Goal: Check status: Check status

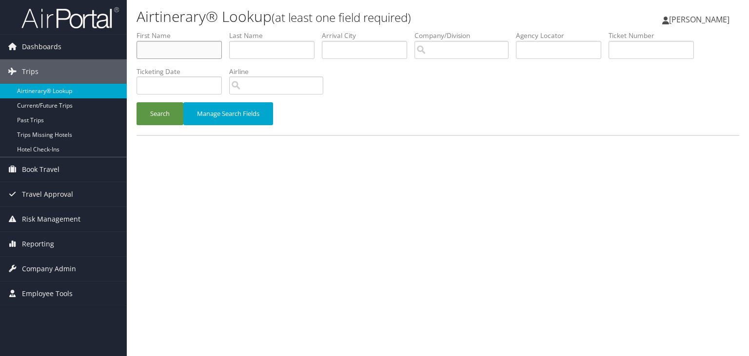
click at [170, 50] on input "text" at bounding box center [179, 50] width 85 height 18
type input "[PERSON_NAME]"
click at [137, 102] on button "Search" at bounding box center [160, 113] width 47 height 23
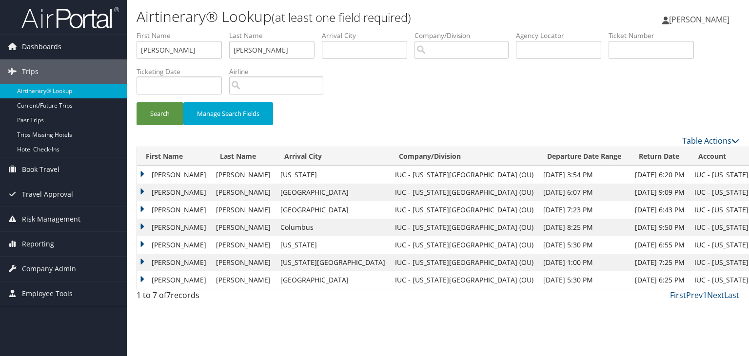
click at [163, 177] on td "[PERSON_NAME]" at bounding box center [174, 175] width 74 height 18
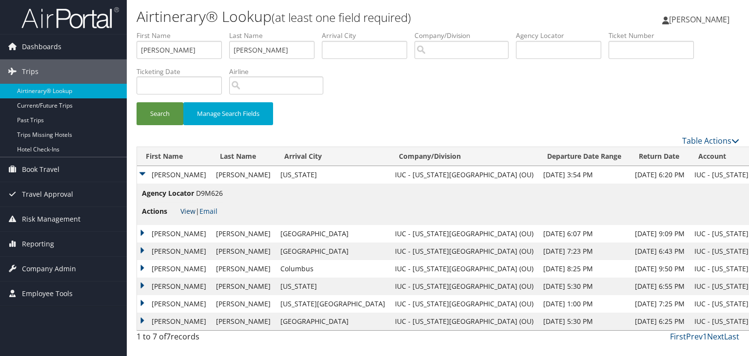
click at [186, 210] on link "View" at bounding box center [187, 211] width 15 height 9
click at [721, 17] on span "[PERSON_NAME]" at bounding box center [699, 19] width 60 height 11
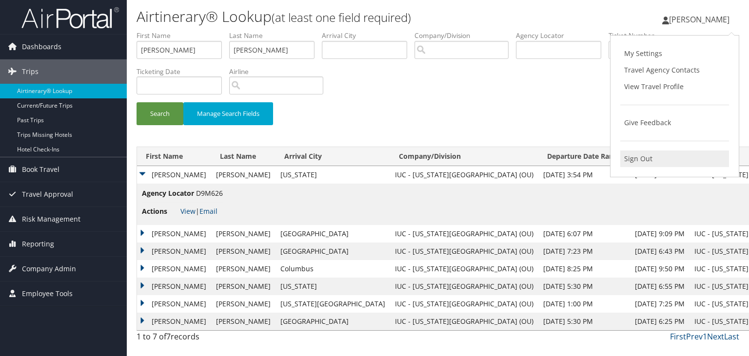
click at [630, 158] on link "Sign Out" at bounding box center [674, 159] width 109 height 17
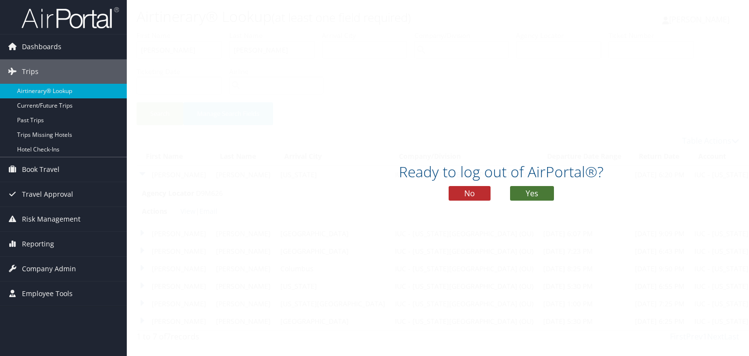
click at [547, 197] on button "Yes" at bounding box center [532, 193] width 44 height 15
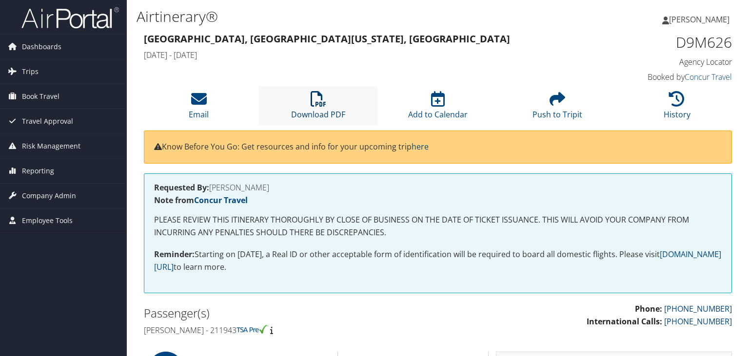
click at [332, 115] on link "Download PDF" at bounding box center [318, 108] width 54 height 23
